Goal: Task Accomplishment & Management: Use online tool/utility

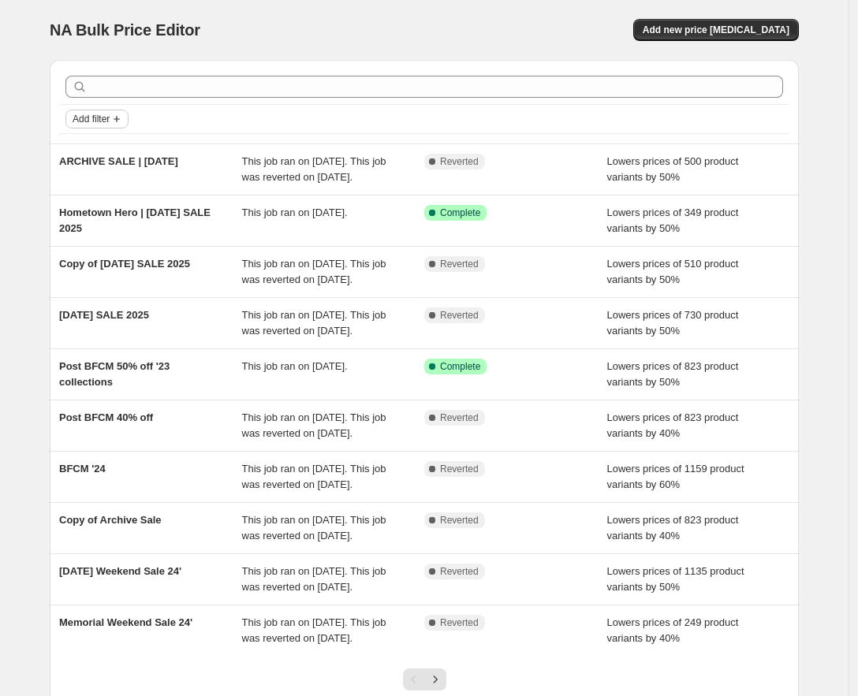
click at [121, 117] on icon "Add filter" at bounding box center [116, 119] width 13 height 13
click at [192, 114] on div "Add filter" at bounding box center [423, 119] width 717 height 19
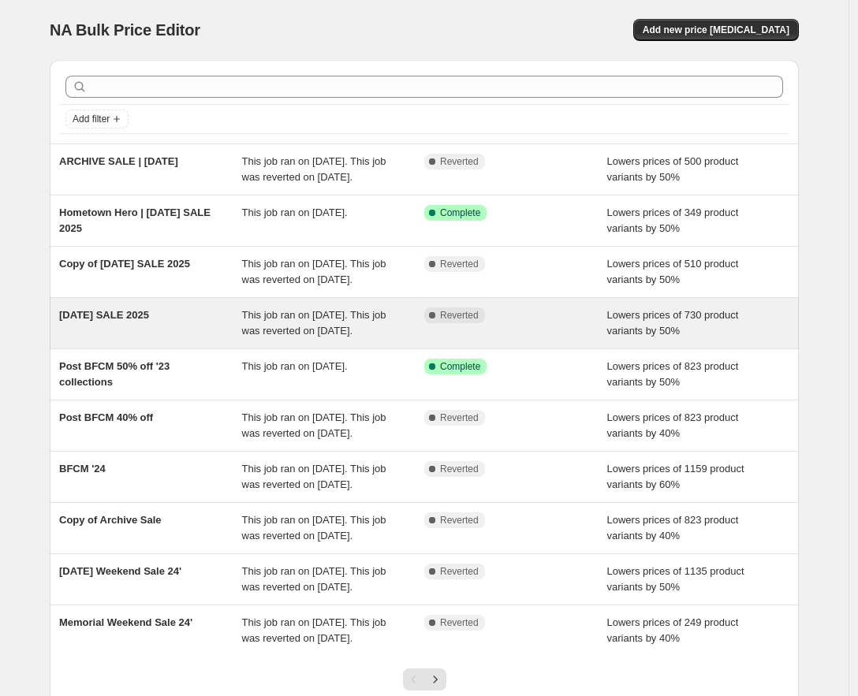
click at [120, 321] on span "[DATE] SALE 2025" at bounding box center [104, 315] width 90 height 12
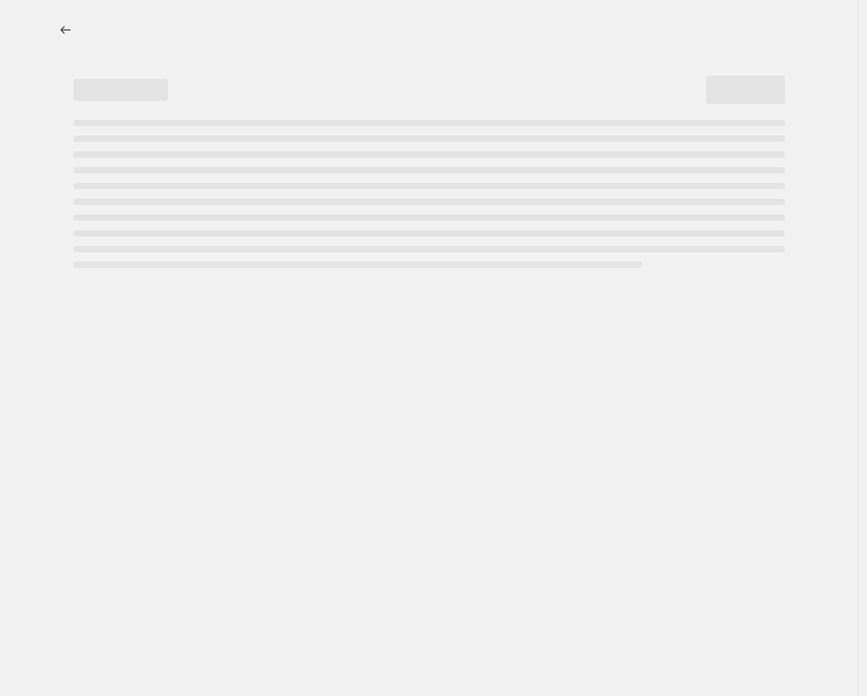
select select "percentage"
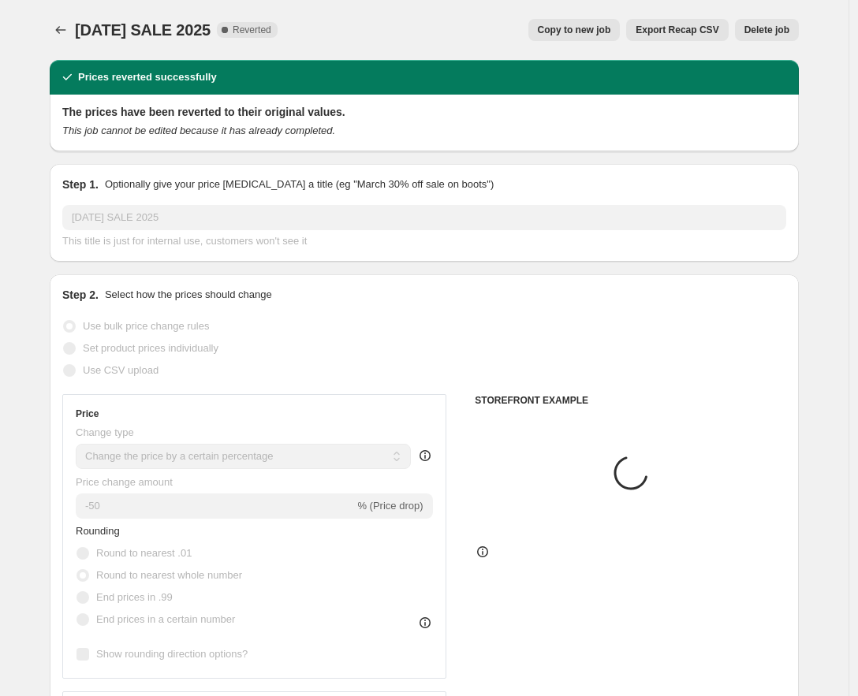
select select "collection"
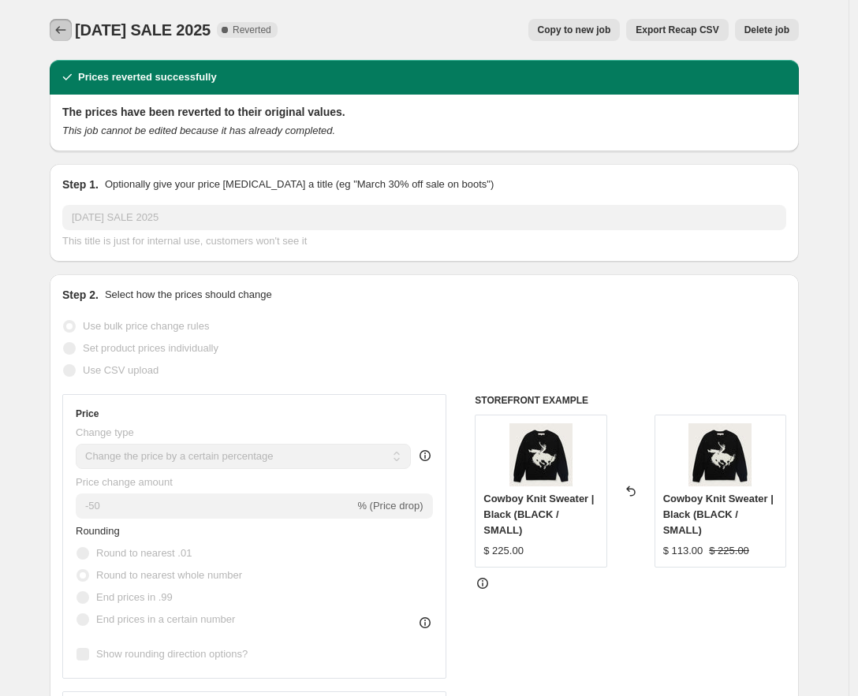
click at [66, 34] on icon "Price change jobs" at bounding box center [61, 30] width 16 height 16
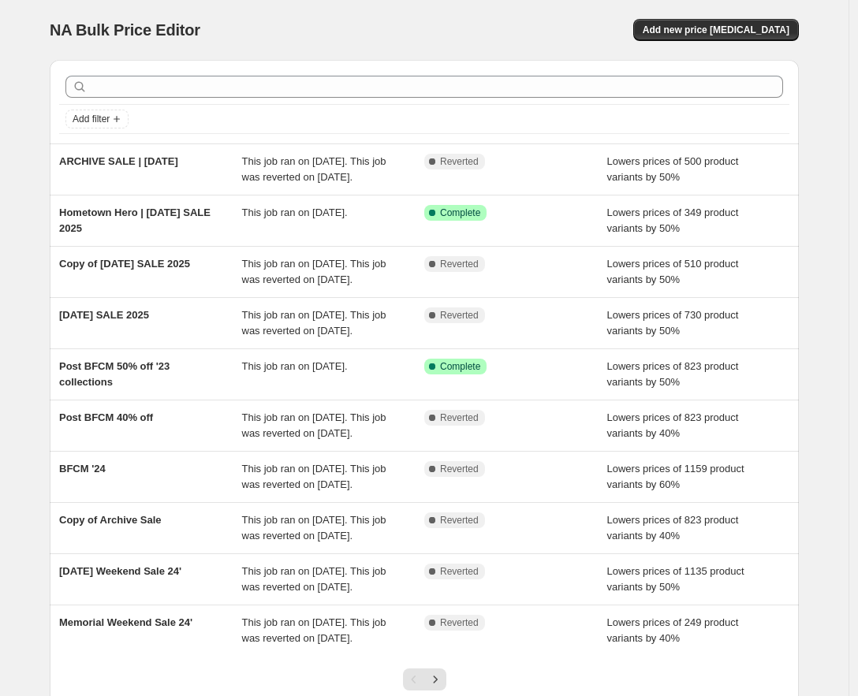
click at [324, 61] on div "Add filter" at bounding box center [424, 102] width 749 height 84
